Goal: Task Accomplishment & Management: Use online tool/utility

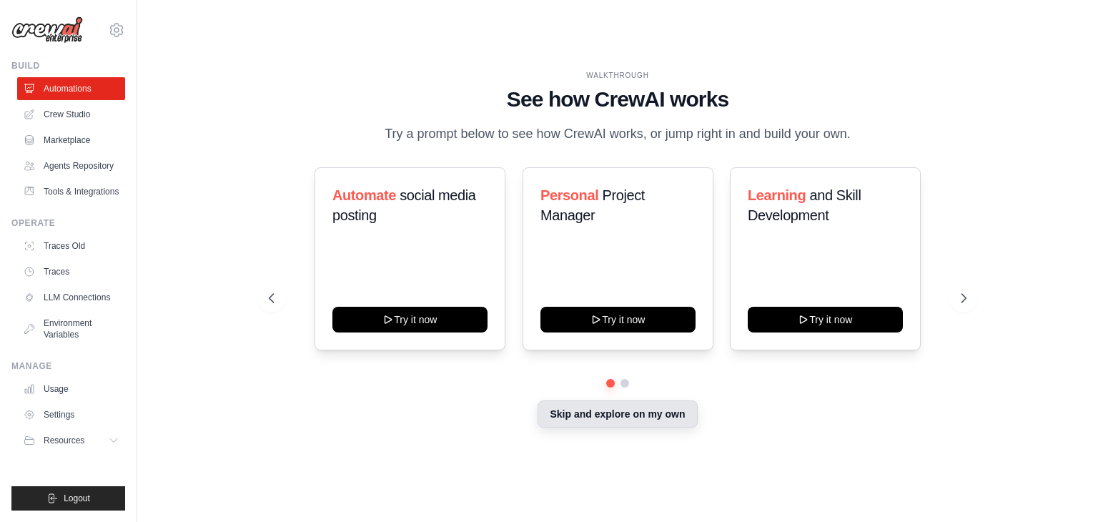
click at [643, 417] on button "Skip and explore on my own" at bounding box center [616, 413] width 159 height 27
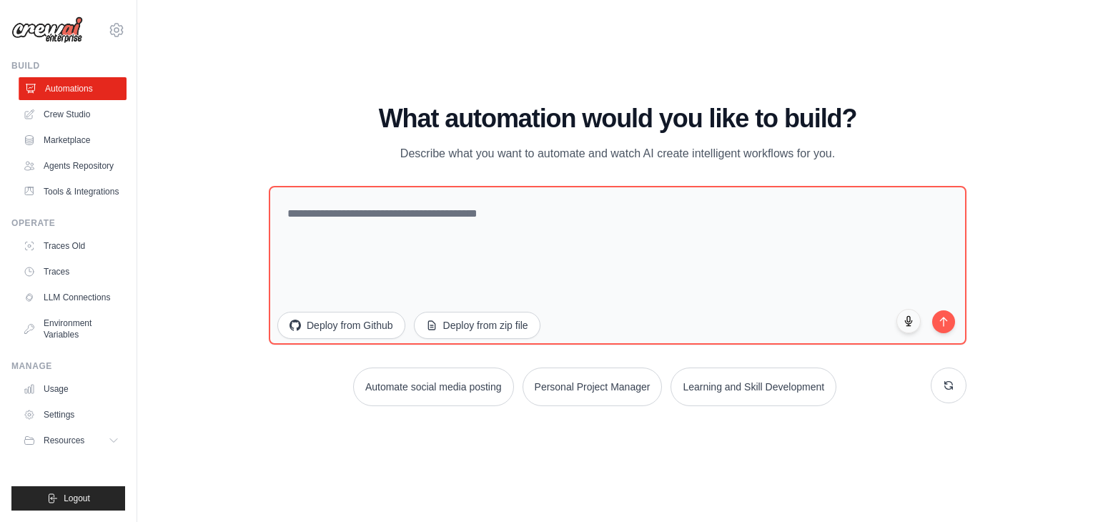
click at [84, 89] on link "Automations" at bounding box center [73, 88] width 108 height 23
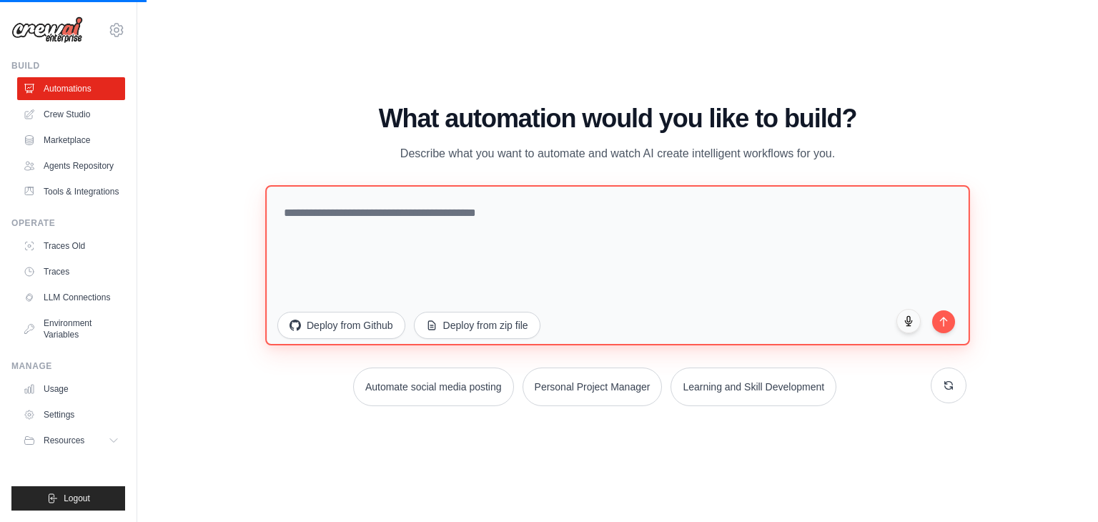
click at [406, 212] on textarea at bounding box center [617, 265] width 705 height 160
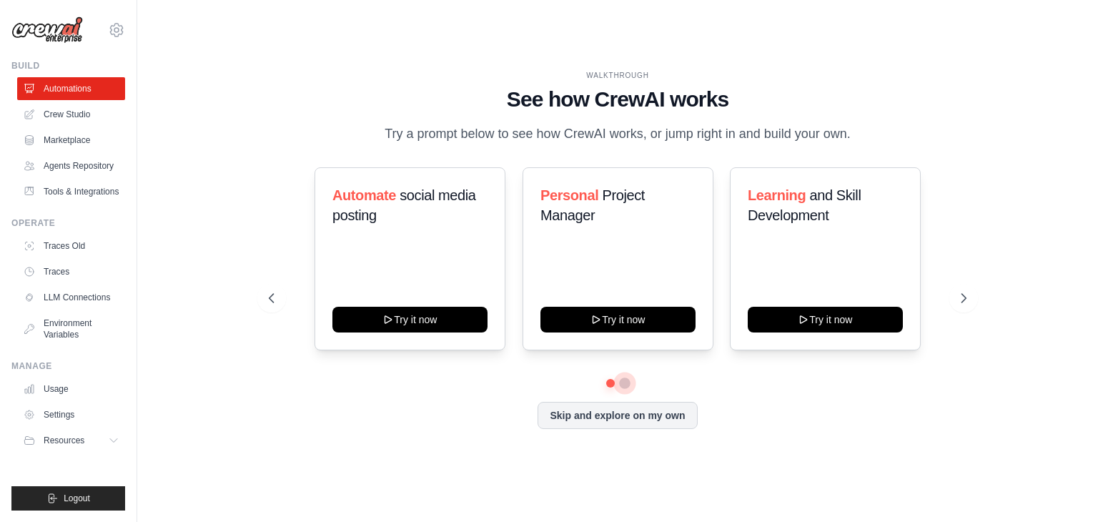
click at [624, 383] on button at bounding box center [624, 382] width 11 height 11
click at [966, 292] on icon at bounding box center [964, 298] width 14 height 14
click at [966, 298] on icon at bounding box center [965, 298] width 4 height 9
click at [614, 382] on div at bounding box center [617, 383] width 697 height 9
click at [112, 29] on icon at bounding box center [116, 29] width 17 height 17
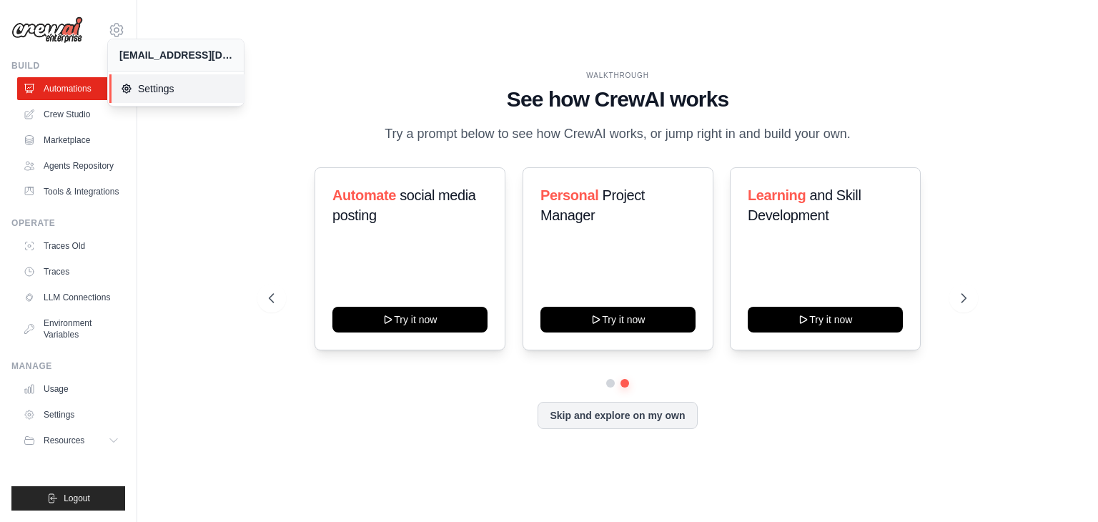
click at [166, 91] on span "Settings" at bounding box center [177, 88] width 113 height 14
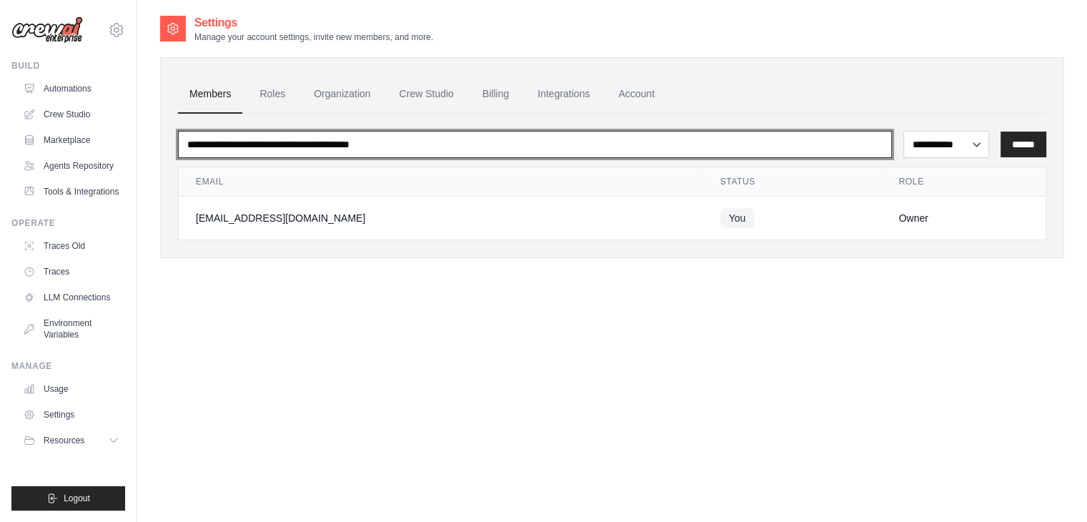
click at [286, 149] on input "email" at bounding box center [535, 144] width 714 height 27
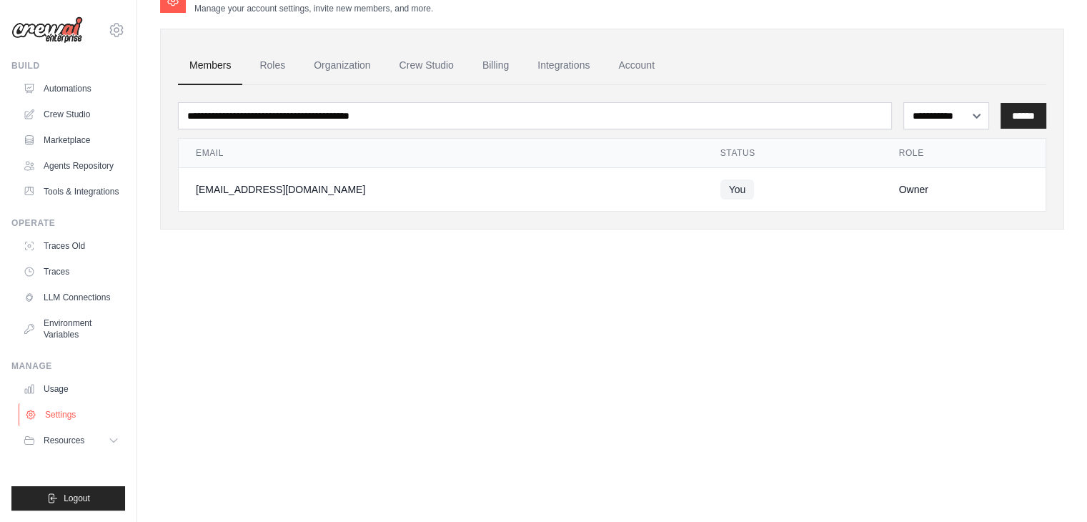
click at [68, 412] on link "Settings" at bounding box center [73, 414] width 108 height 23
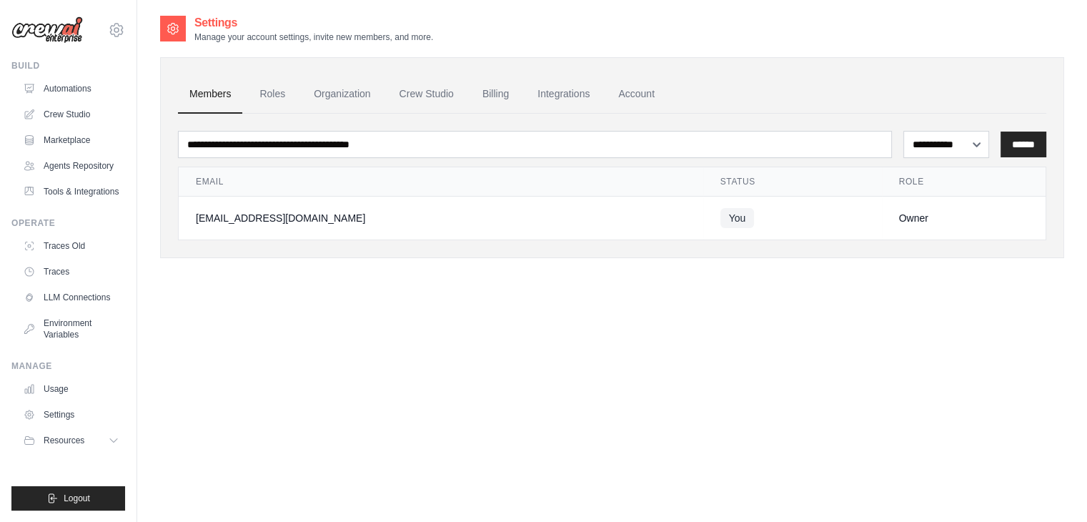
click at [34, 65] on div "Build" at bounding box center [68, 65] width 114 height 11
click at [63, 29] on img at bounding box center [46, 29] width 71 height 27
click at [69, 86] on link "Automations" at bounding box center [73, 88] width 108 height 23
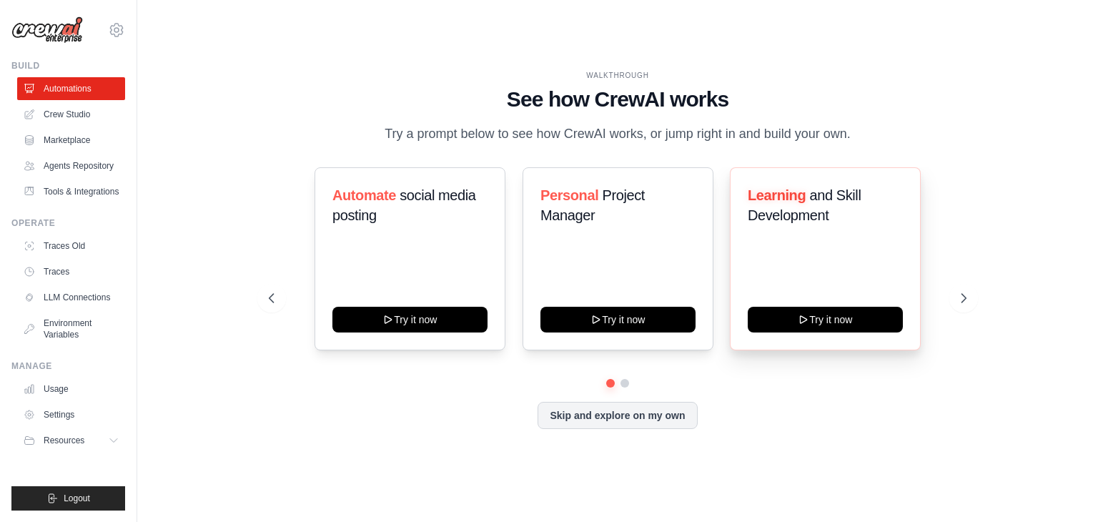
drag, startPoint x: 960, startPoint y: 291, endPoint x: 909, endPoint y: 294, distance: 50.8
click at [123, 31] on icon at bounding box center [116, 30] width 13 height 12
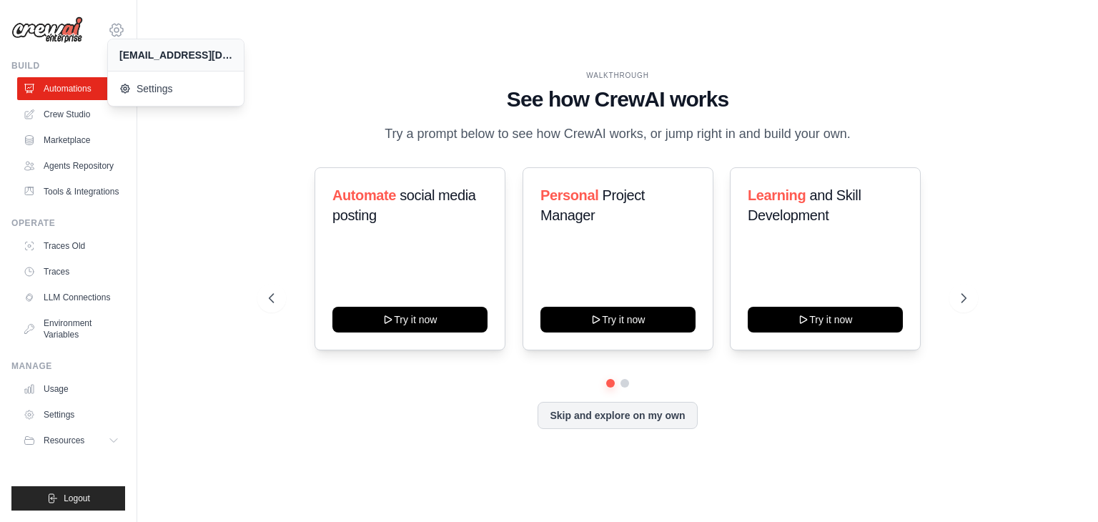
click at [120, 29] on icon at bounding box center [116, 29] width 17 height 17
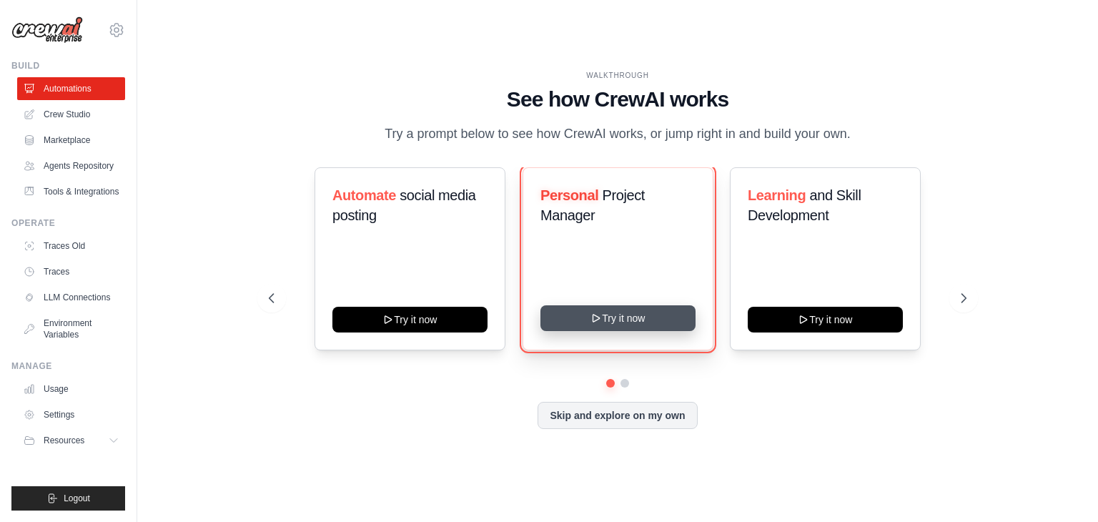
click at [600, 317] on icon at bounding box center [595, 317] width 11 height 11
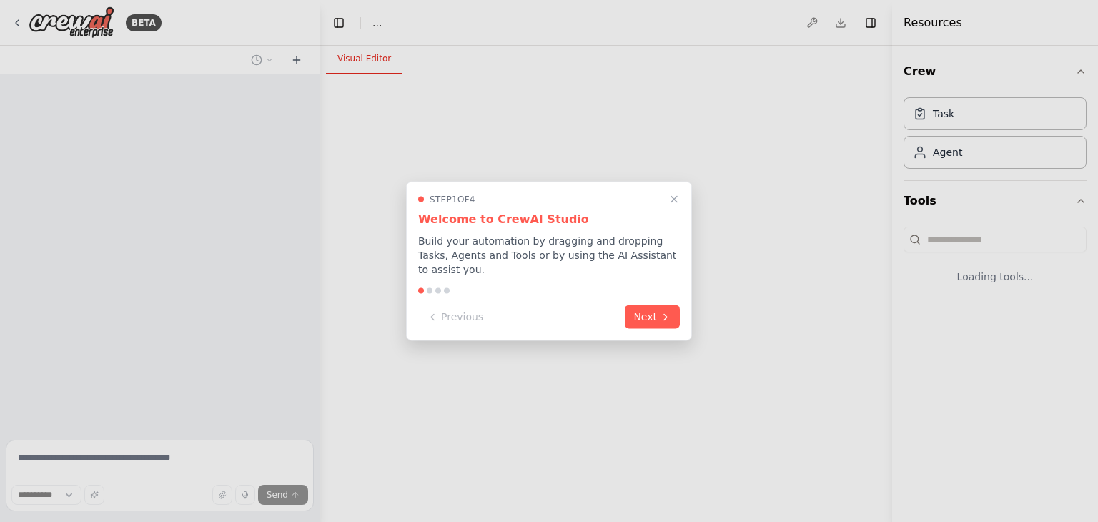
select select "****"
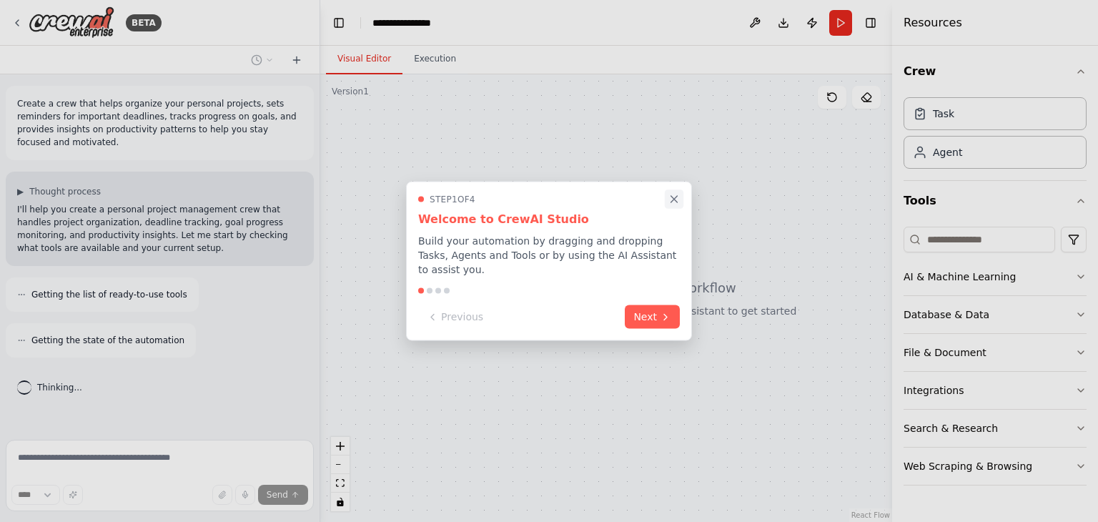
click at [675, 202] on icon "Close walkthrough" at bounding box center [673, 199] width 13 height 13
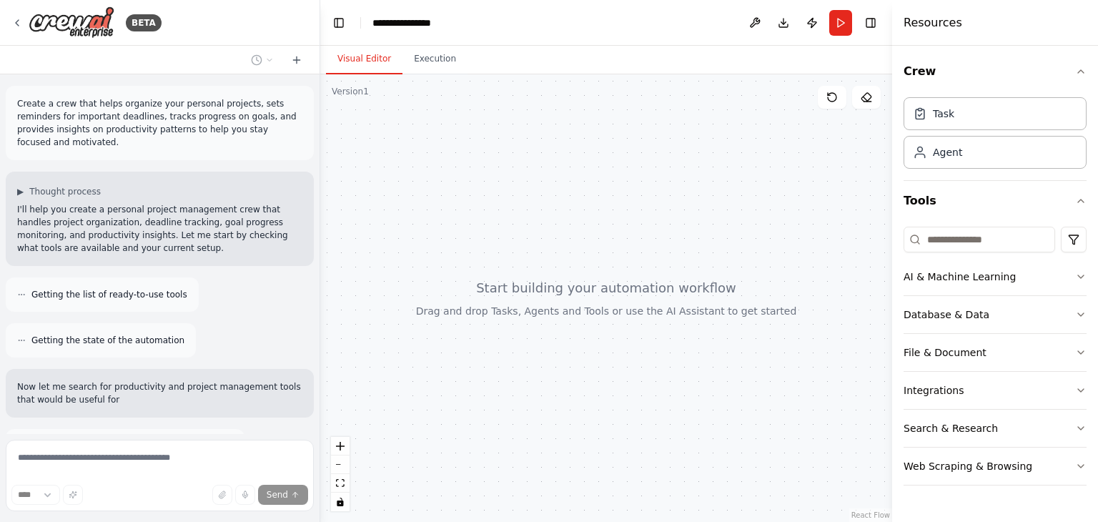
scroll to position [76, 0]
